Goal: Task Accomplishment & Management: Manage account settings

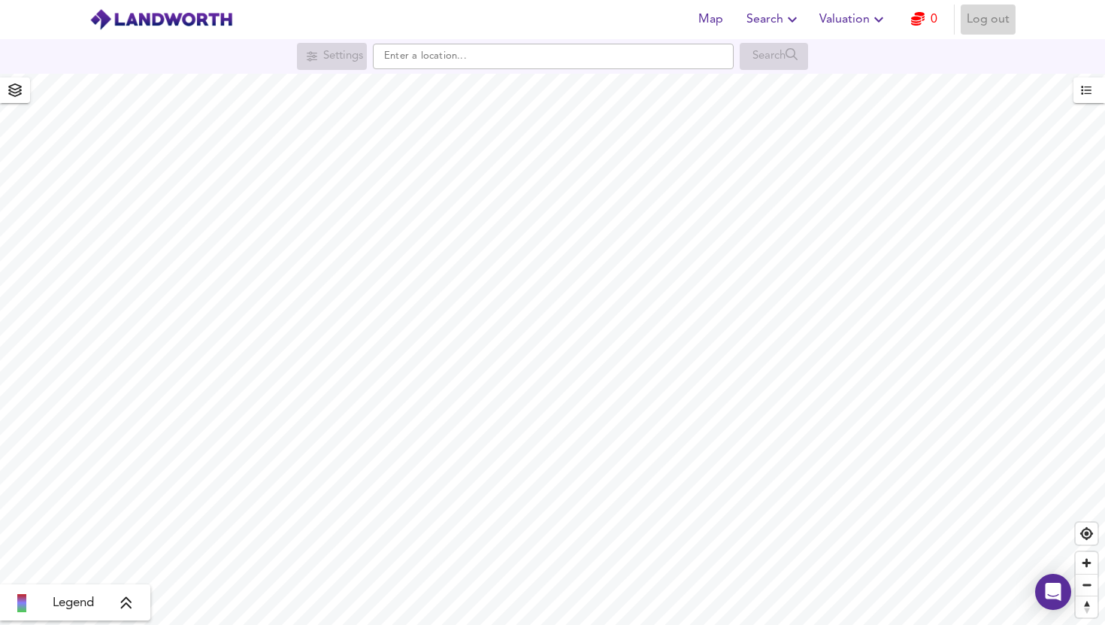
click at [1011, 20] on button "Log out" at bounding box center [988, 20] width 55 height 30
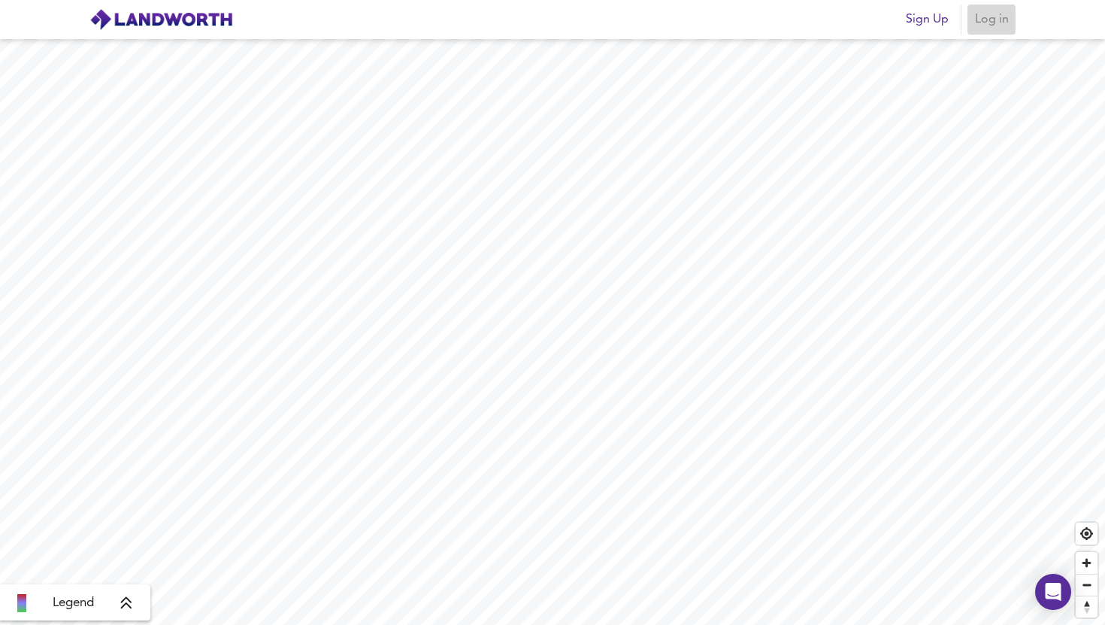
click at [995, 20] on span "Log in" at bounding box center [991, 19] width 36 height 21
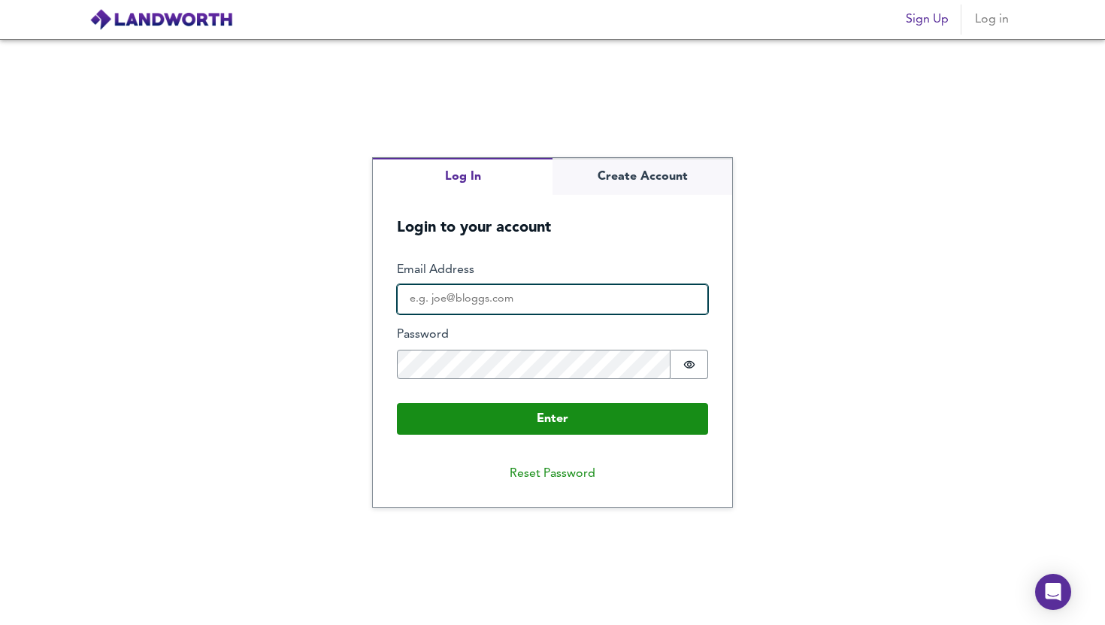
click at [529, 287] on input "Email Address" at bounding box center [552, 299] width 311 height 30
type input "[EMAIL_ADDRESS][DOMAIN_NAME]"
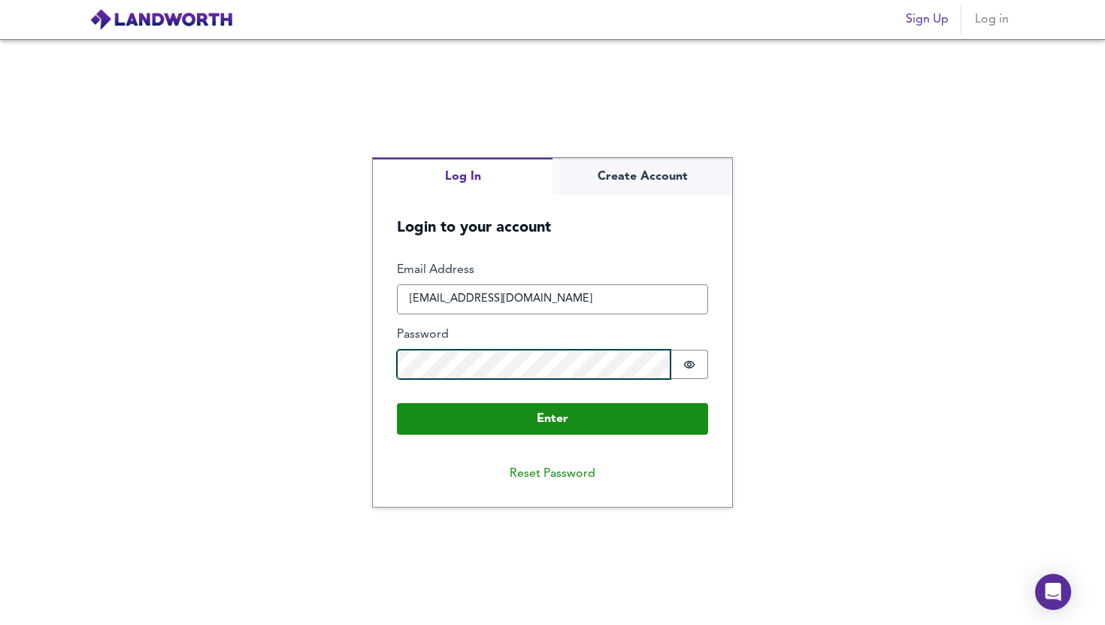
click at [397, 403] on button "Enter" at bounding box center [552, 419] width 311 height 32
